Goal: Information Seeking & Learning: Learn about a topic

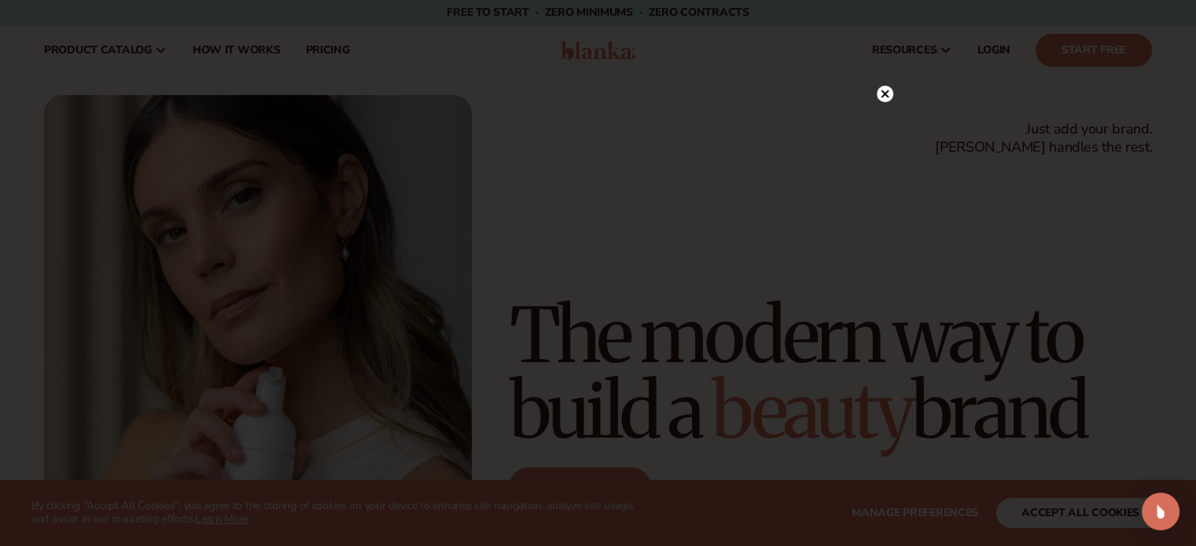
click at [890, 92] on circle at bounding box center [885, 94] width 17 height 17
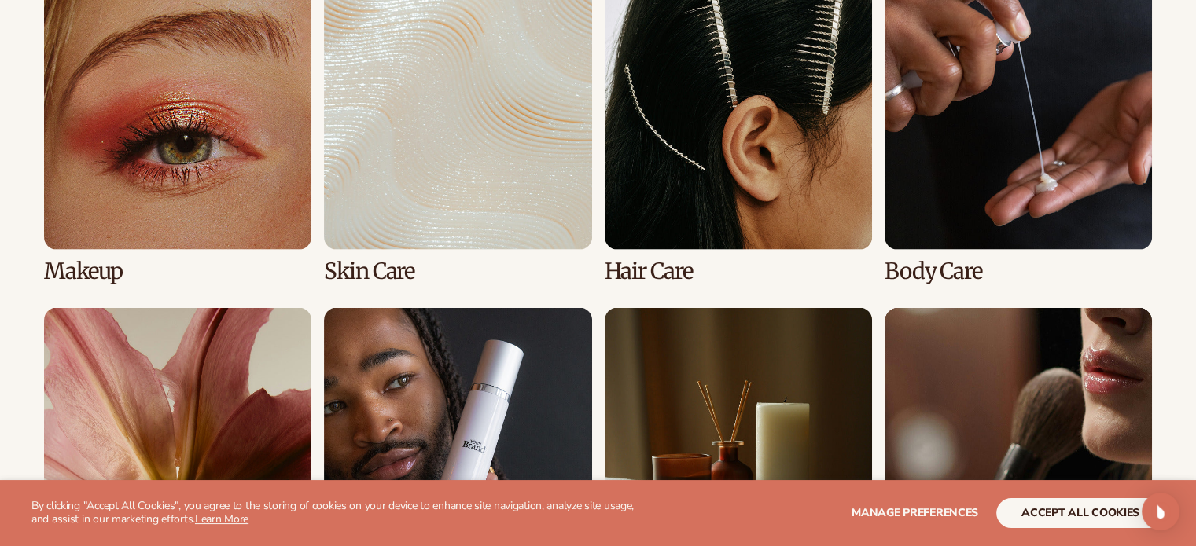
scroll to position [3165, 0]
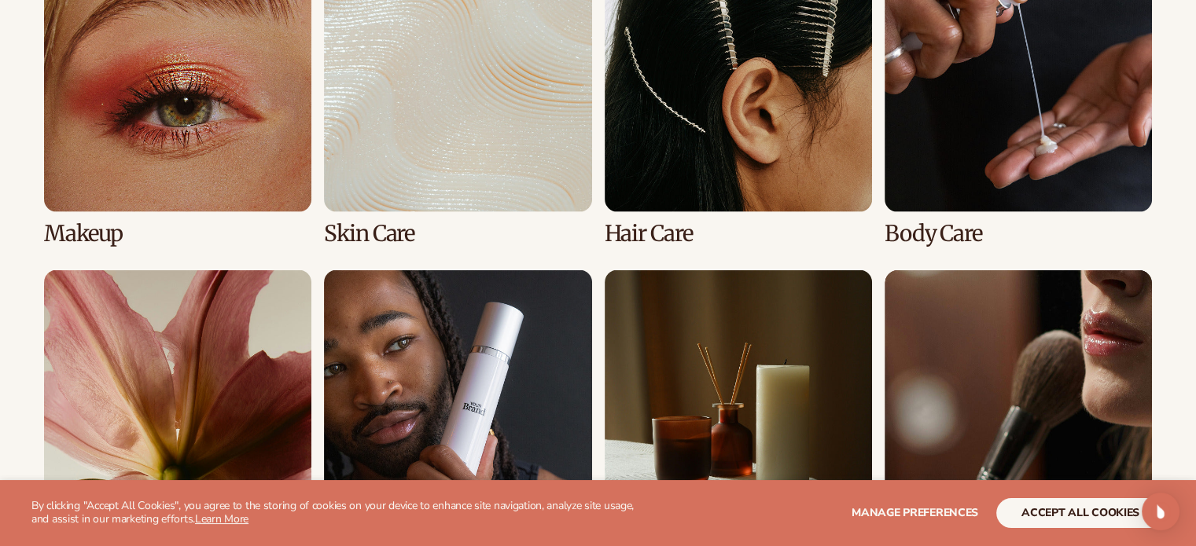
click at [210, 158] on link "1 / 8" at bounding box center [177, 94] width 267 height 301
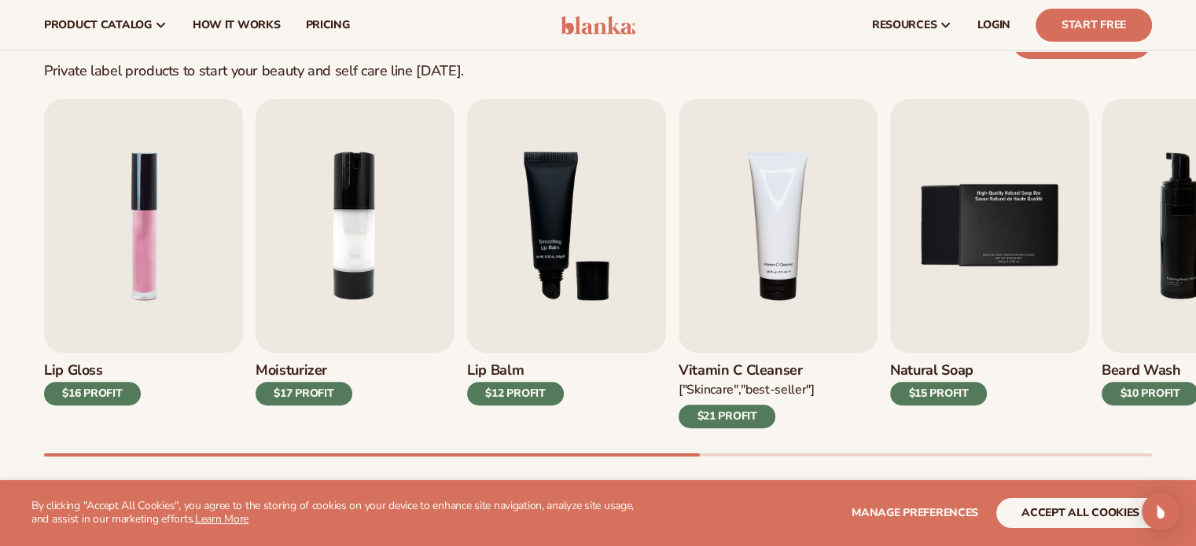
scroll to position [462, 0]
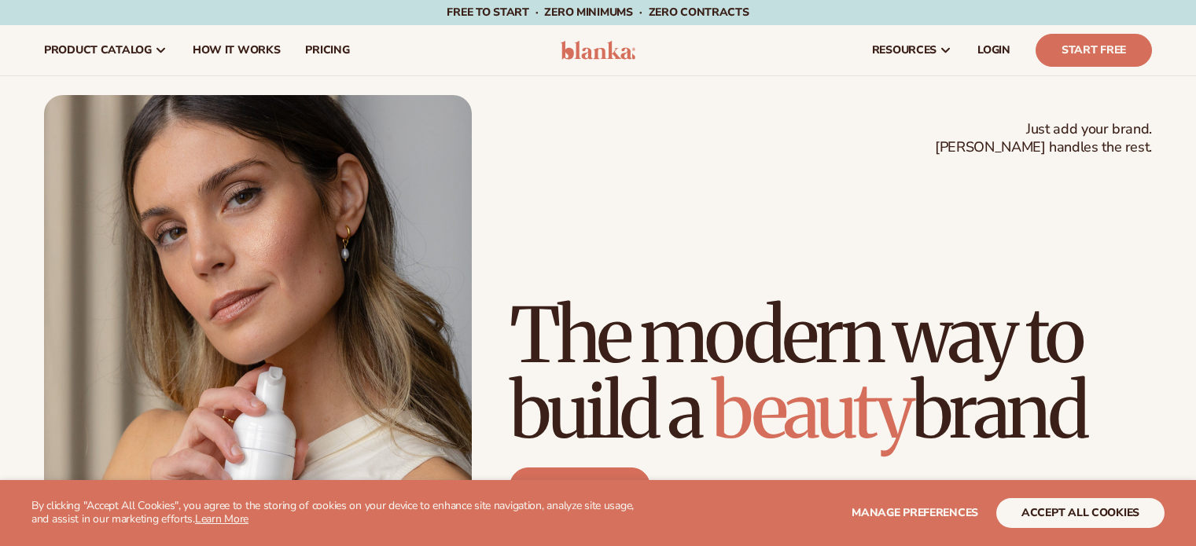
scroll to position [2595, 0]
